Goal: Use online tool/utility: Utilize a website feature to perform a specific function

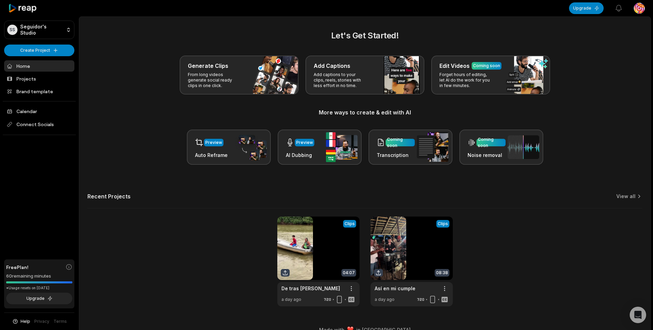
click at [639, 10] on html "SS [PERSON_NAME]'s Studio Create Project Home Projects Brand template Calendar …" at bounding box center [326, 165] width 653 height 330
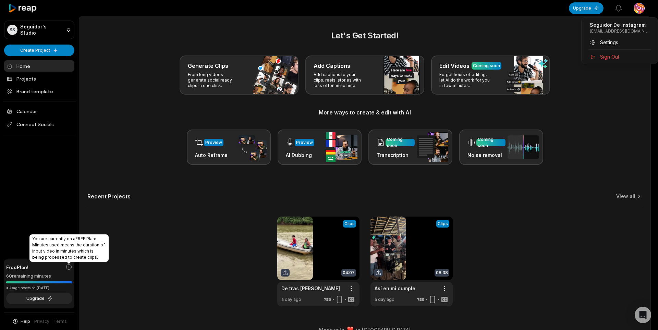
click at [69, 269] on html "SS Seguidor's Studio Create Project Home Projects Brand template Calendar Conne…" at bounding box center [329, 165] width 658 height 330
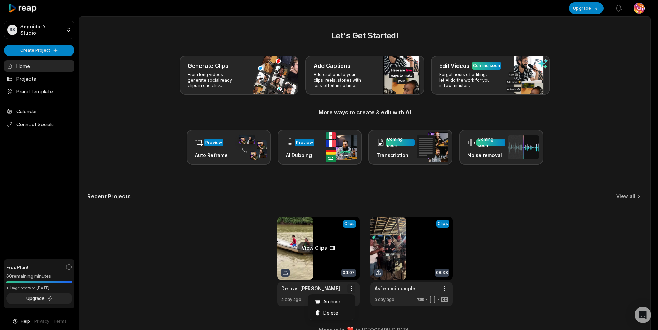
click at [351, 291] on html "SS Seguidor's Studio Create Project Home Projects Brand template Calendar Conne…" at bounding box center [329, 165] width 658 height 330
click at [336, 313] on span "Delete" at bounding box center [330, 312] width 15 height 7
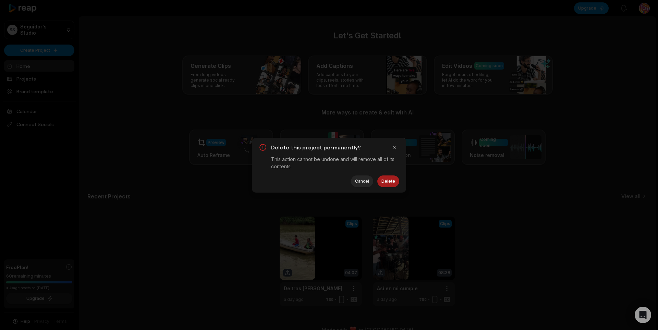
click at [383, 178] on button "Delete" at bounding box center [388, 182] width 22 height 12
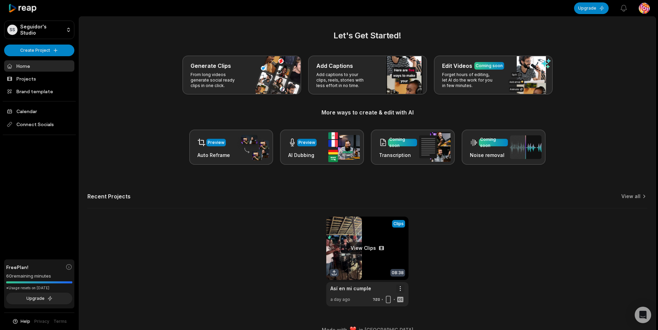
click at [396, 290] on html "SS Seguidor's Studio Create Project Home Projects Brand template Calendar Conne…" at bounding box center [329, 165] width 658 height 330
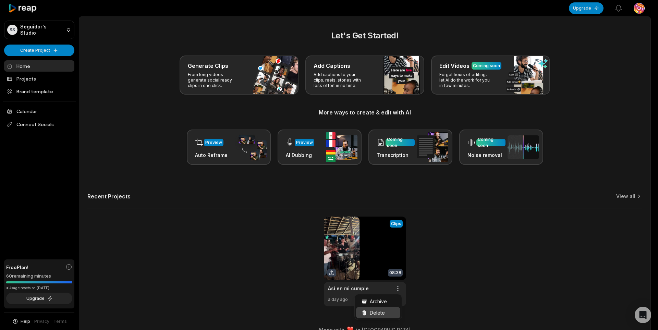
click at [380, 314] on span "Delete" at bounding box center [377, 312] width 15 height 7
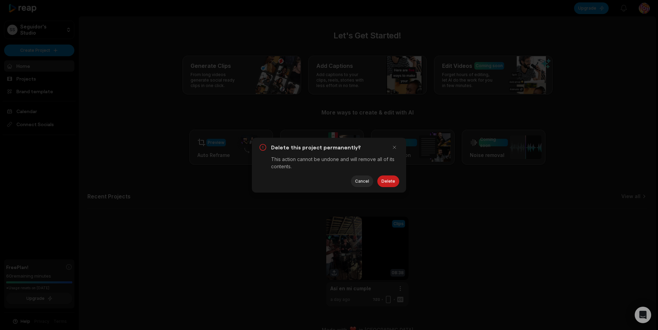
click at [385, 189] on div "Delete this project permanently? This action cannot be undone and will remove a…" at bounding box center [329, 165] width 154 height 55
click at [386, 183] on button "Delete" at bounding box center [388, 182] width 22 height 12
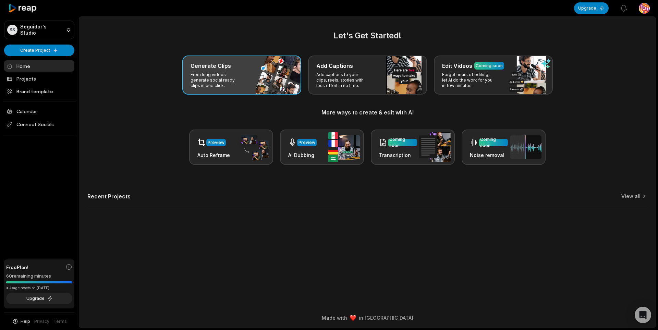
click at [266, 81] on div "Generate Clips From long videos generate social ready clips in one click." at bounding box center [241, 75] width 119 height 39
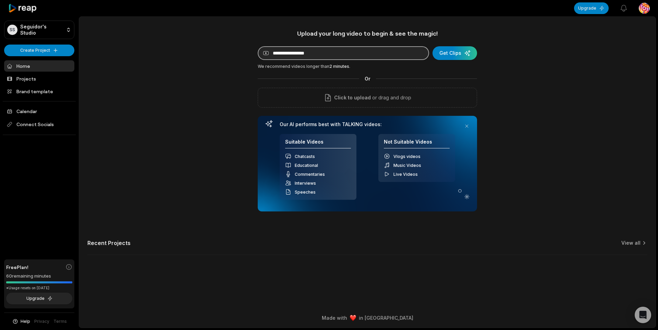
click at [370, 55] on input at bounding box center [343, 53] width 171 height 14
paste input "**********"
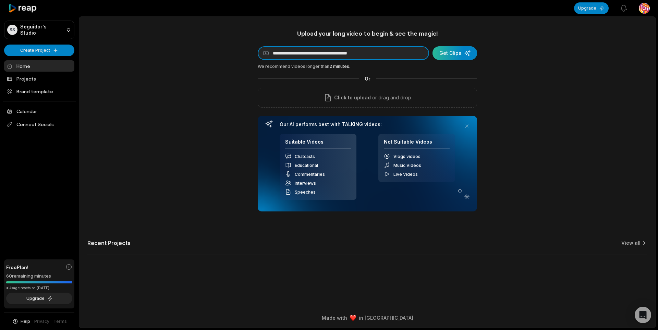
type input "**********"
click at [463, 54] on div "submit" at bounding box center [455, 53] width 45 height 14
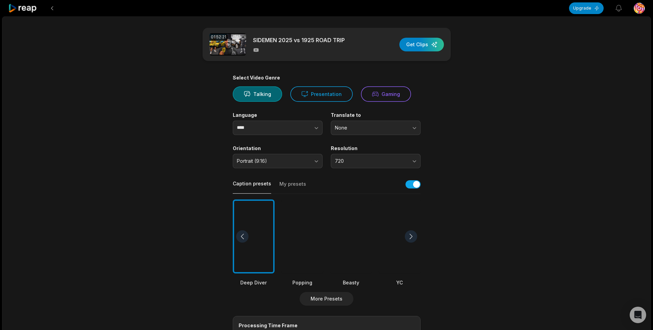
click at [366, 244] on div at bounding box center [351, 237] width 42 height 74
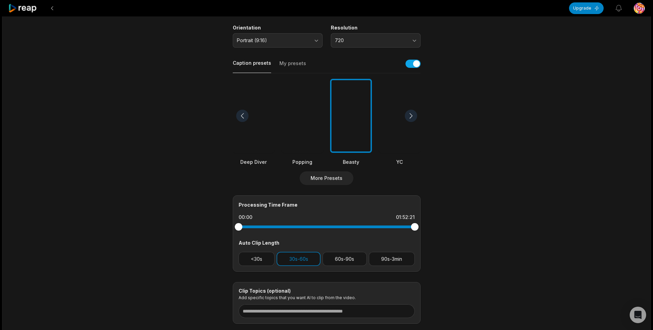
scroll to position [137, 0]
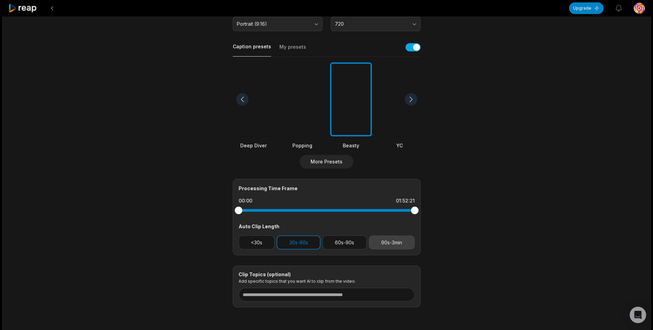
click at [383, 245] on button "90s-3min" at bounding box center [392, 243] width 46 height 14
click at [315, 240] on button "30s-60s" at bounding box center [299, 243] width 44 height 14
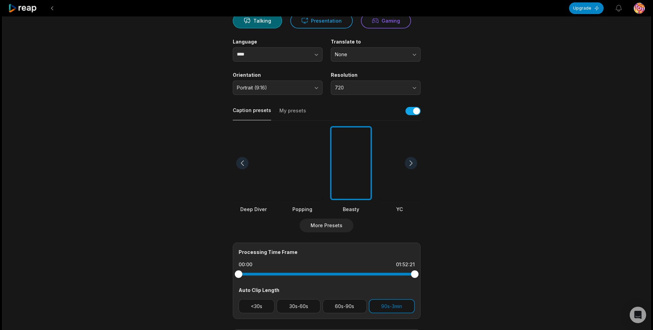
scroll to position [164, 0]
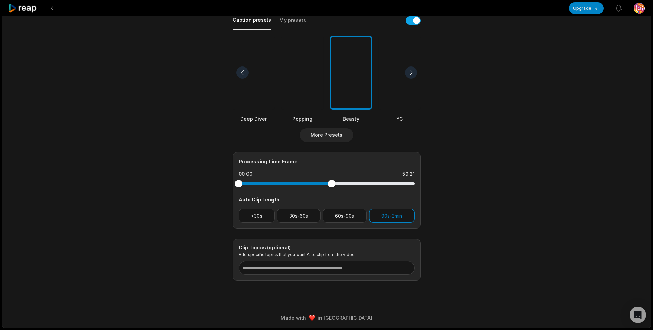
drag, startPoint x: 415, startPoint y: 184, endPoint x: 331, endPoint y: 183, distance: 83.6
click at [331, 183] on div at bounding box center [332, 184] width 8 height 8
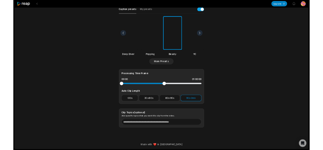
scroll to position [0, 0]
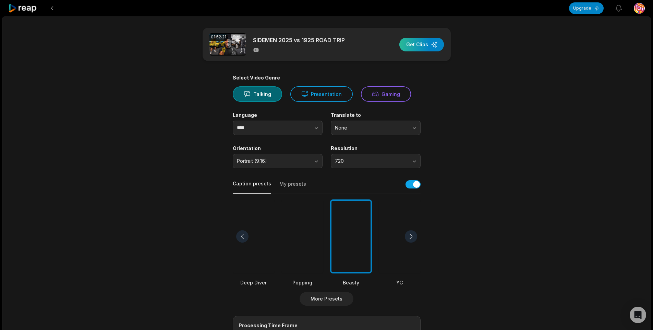
click at [425, 41] on div "button" at bounding box center [421, 45] width 45 height 14
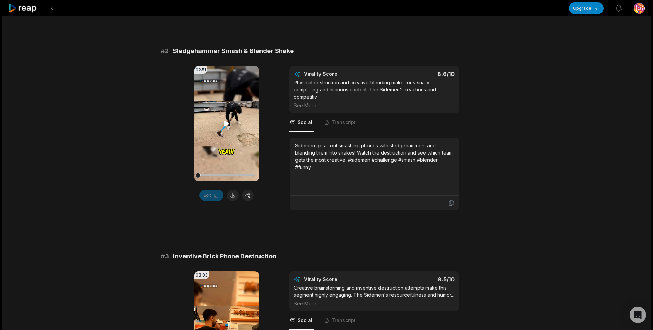
scroll to position [274, 0]
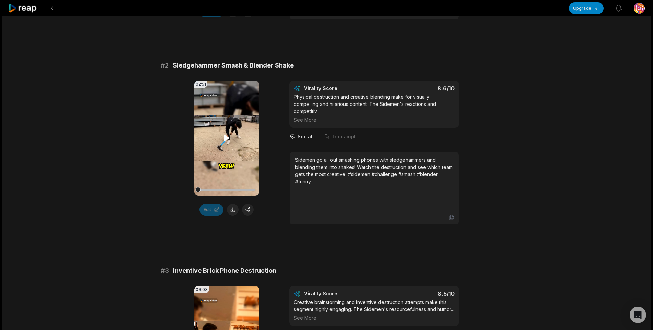
click at [227, 135] on icon at bounding box center [226, 138] width 8 height 8
click at [226, 136] on icon at bounding box center [226, 138] width 8 height 8
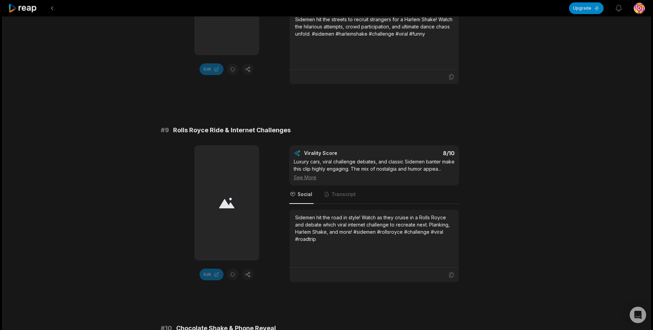
scroll to position [1454, 0]
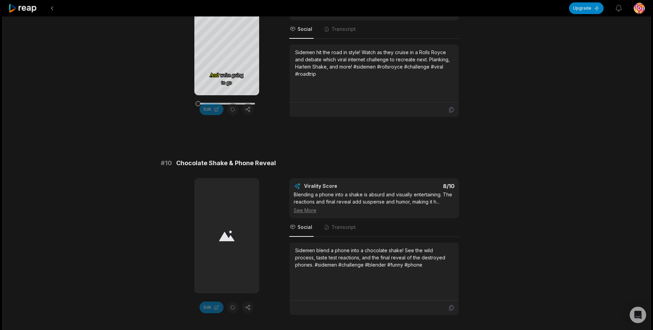
scroll to position [1865, 0]
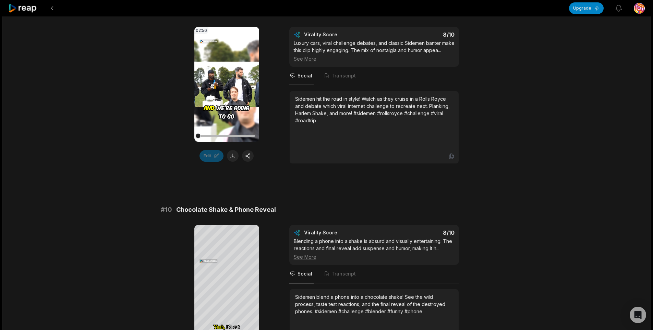
scroll to position [1865, 0]
